Goal: Task Accomplishment & Management: Manage account settings

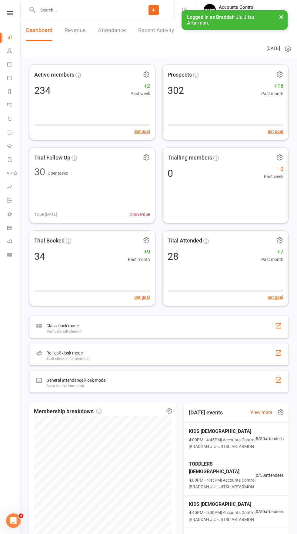
click at [47, 23] on link "Dashboard" at bounding box center [39, 30] width 26 height 21
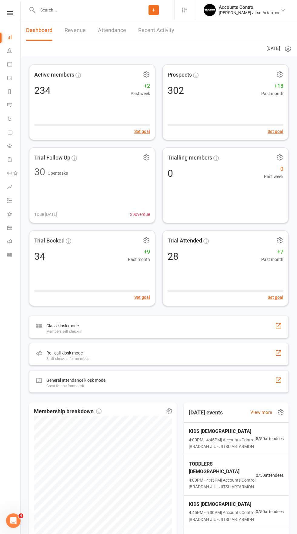
click at [58, 11] on input "text" at bounding box center [84, 10] width 97 height 8
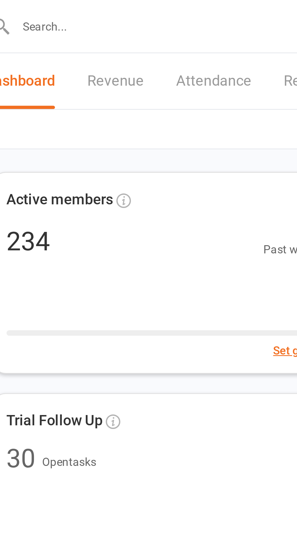
click at [50, 8] on input "text" at bounding box center [84, 10] width 97 height 8
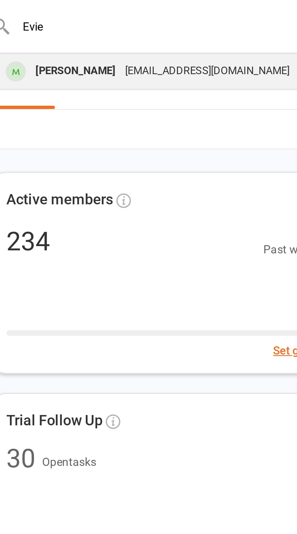
type input "Evie"
click at [51, 28] on div "[PERSON_NAME]" at bounding box center [60, 26] width 34 height 9
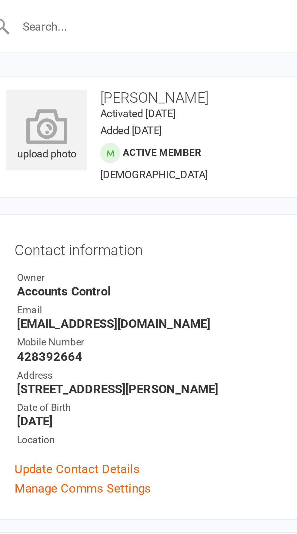
click at [49, 50] on icon at bounding box center [49, 47] width 33 height 13
click at [48, 55] on div "upload photo" at bounding box center [49, 51] width 30 height 20
click at [46, 48] on icon at bounding box center [49, 47] width 33 height 13
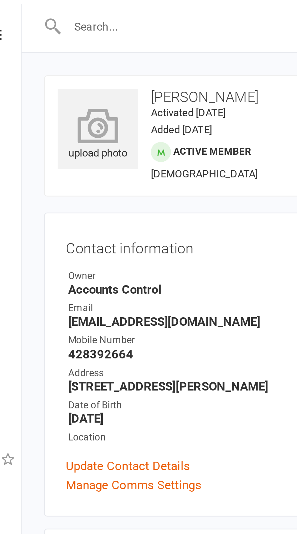
click at [47, 49] on icon at bounding box center [49, 47] width 33 height 13
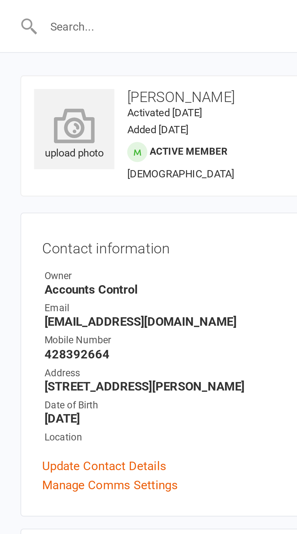
click at [44, 51] on icon at bounding box center [49, 47] width 33 height 13
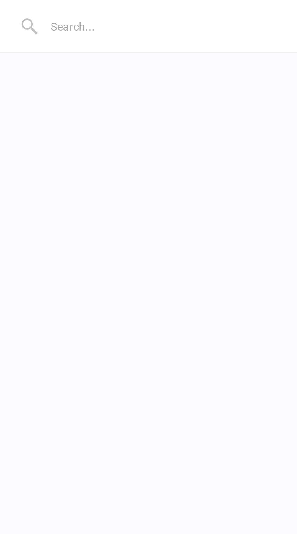
click at [44, 46] on div "Loading" at bounding box center [148, 267] width 297 height 534
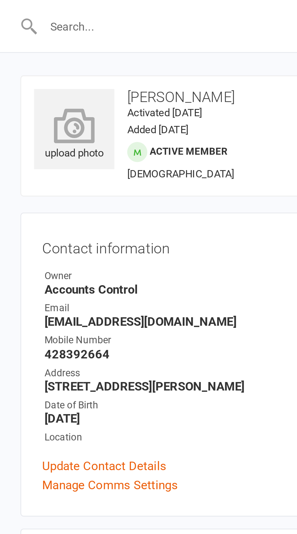
click at [47, 52] on icon at bounding box center [49, 47] width 33 height 13
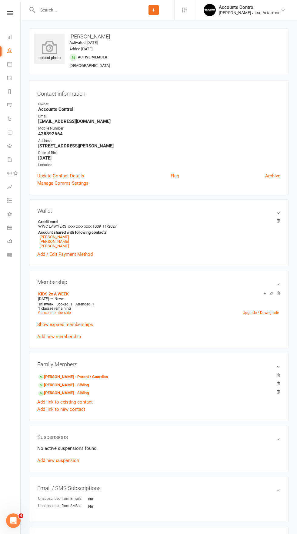
click at [39, 37] on div "upload photo" at bounding box center [49, 49] width 30 height 30
